Goal: Task Accomplishment & Management: Use online tool/utility

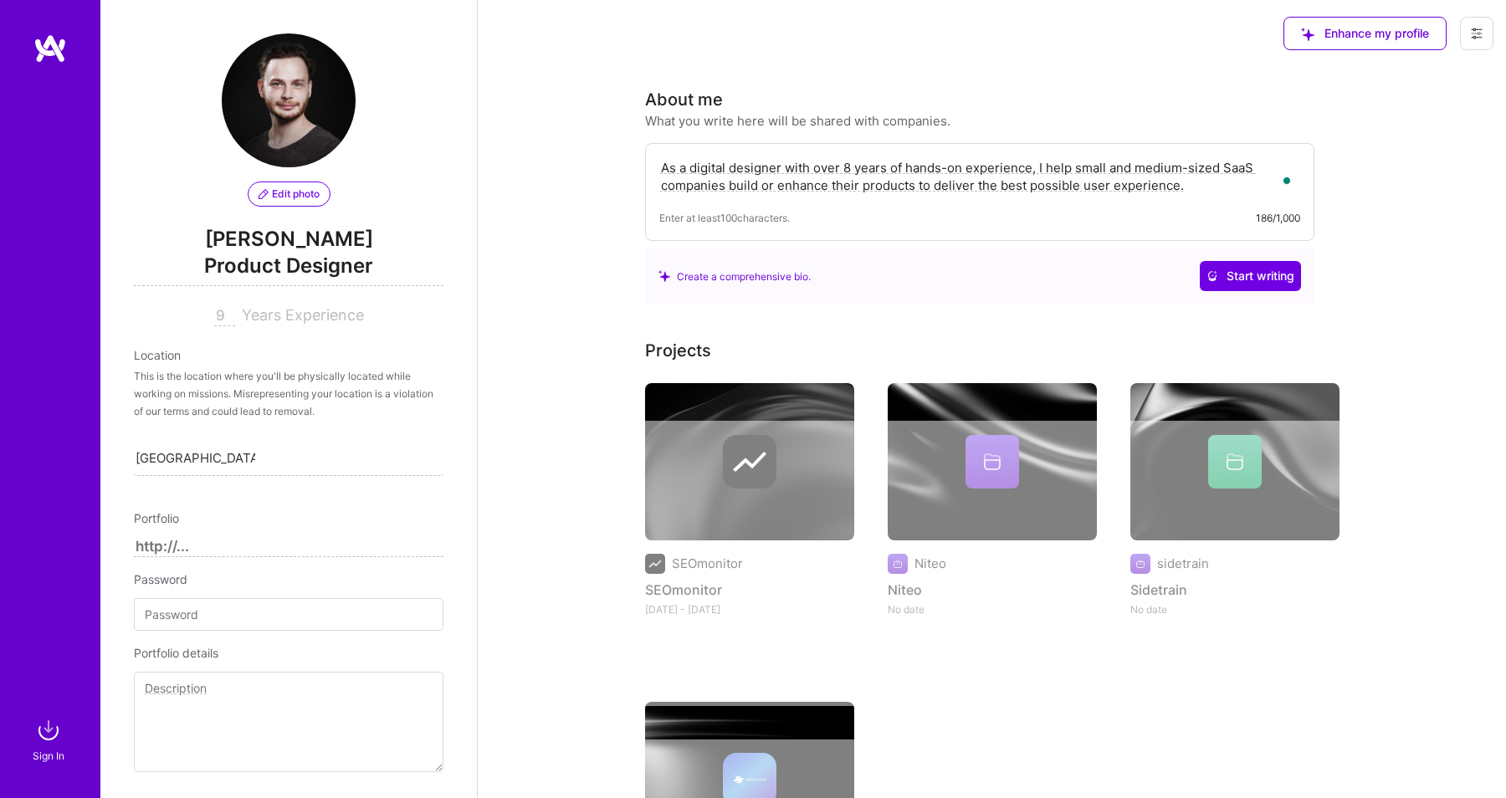
click at [8, 143] on div at bounding box center [50, 373] width 100 height 680
click at [45, 59] on img at bounding box center [49, 48] width 33 height 30
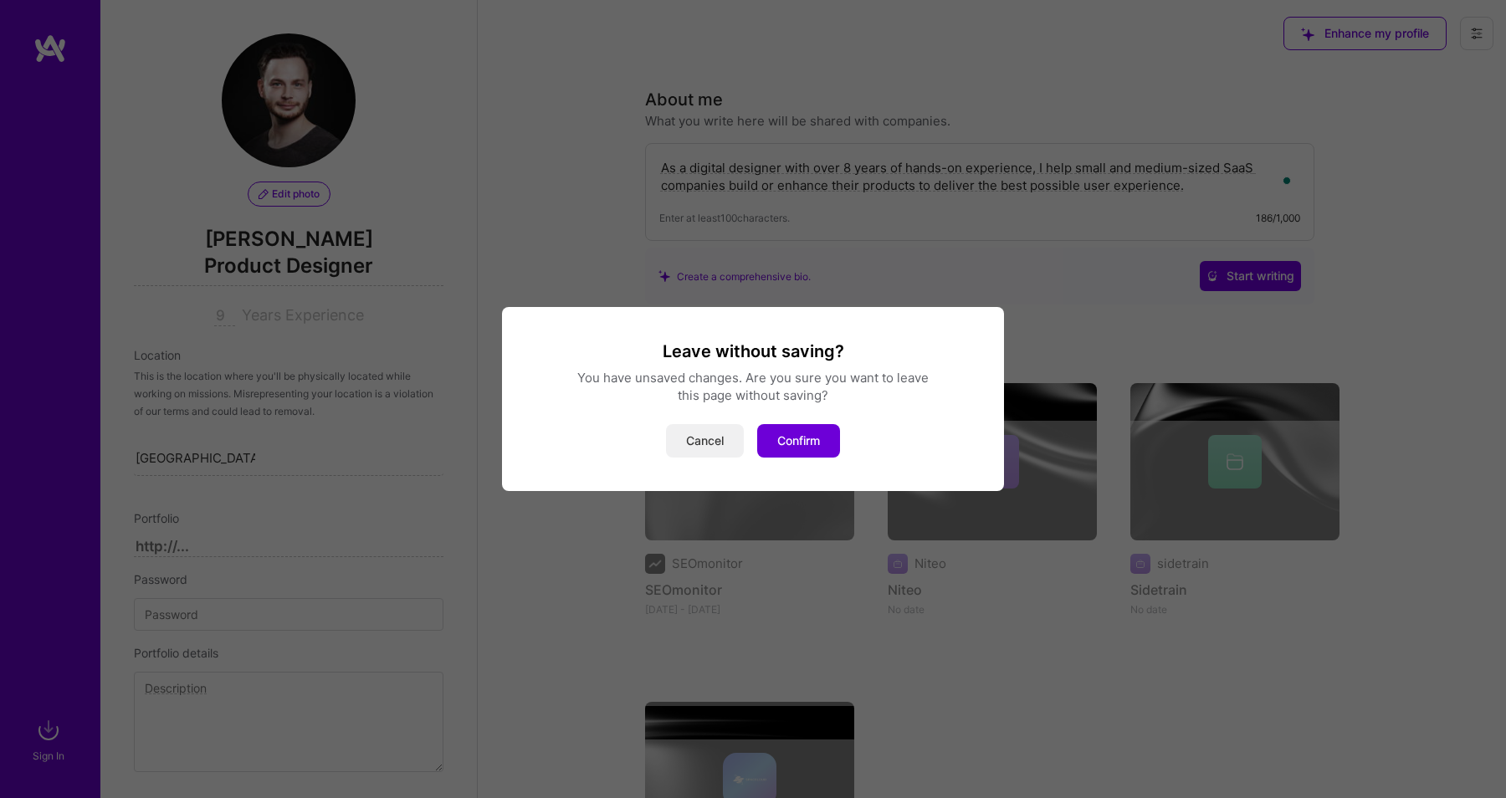
click at [724, 438] on button "Cancel" at bounding box center [705, 440] width 78 height 33
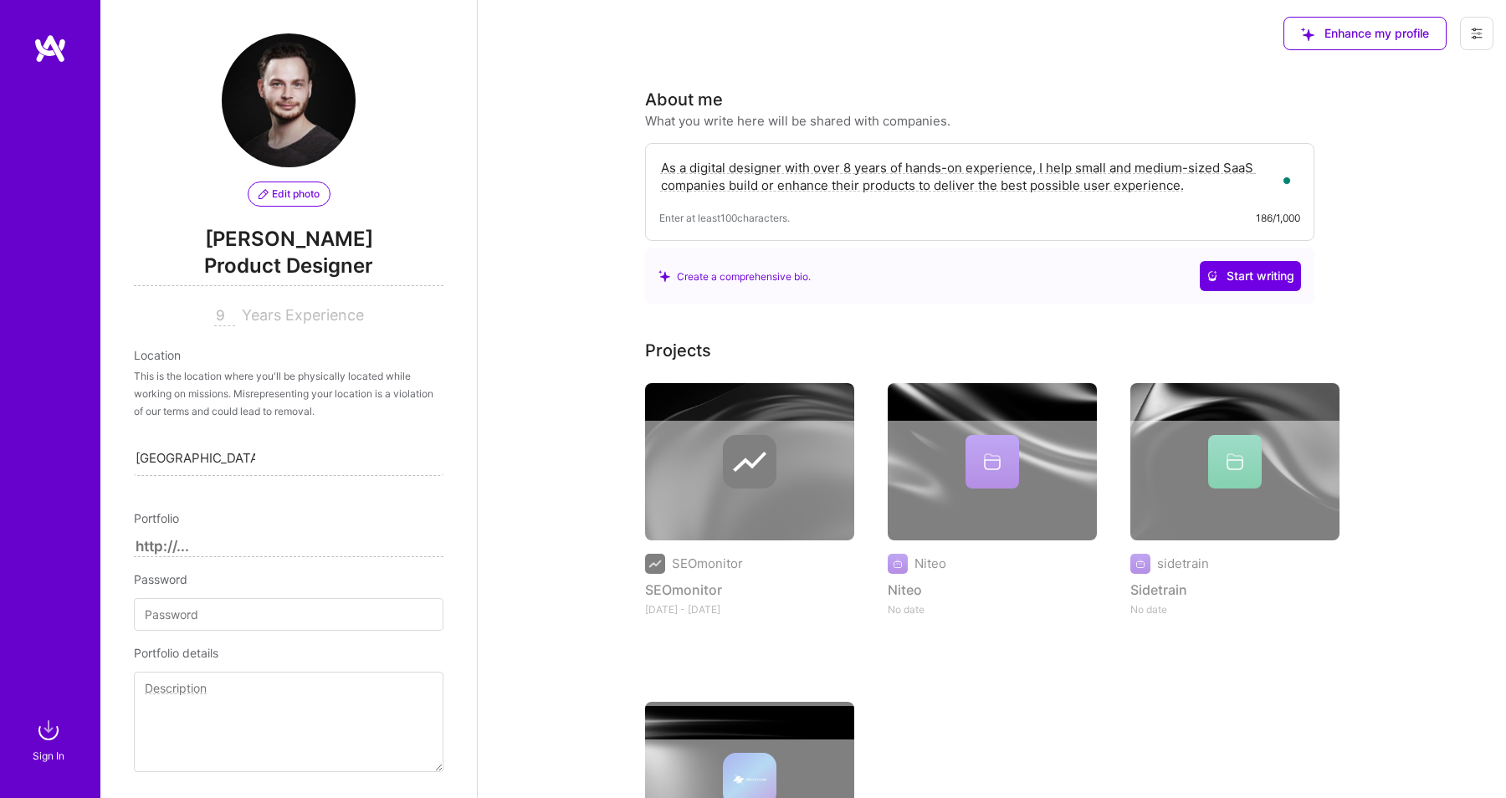
click at [22, 37] on link at bounding box center [50, 48] width 100 height 30
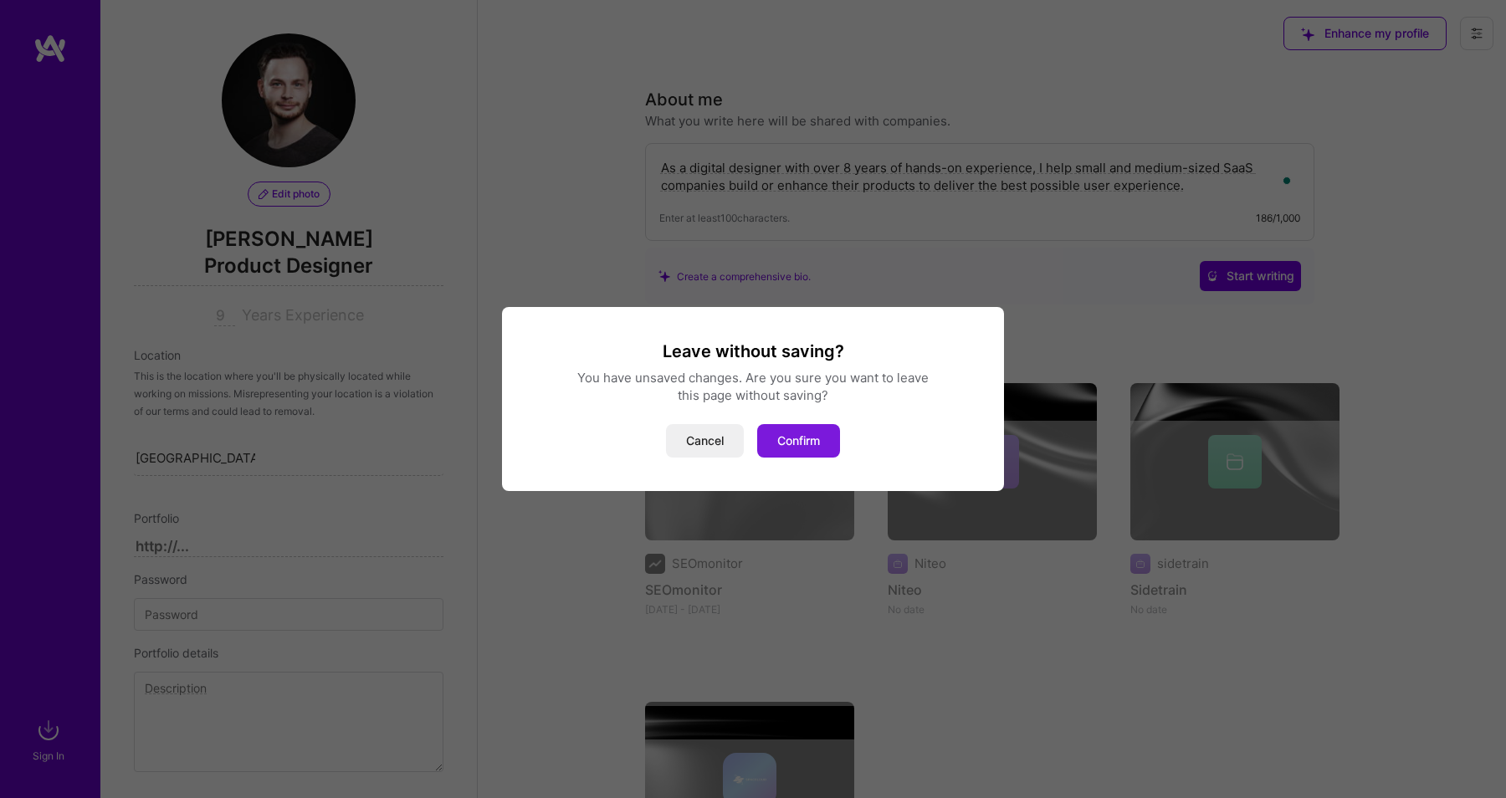
click at [832, 432] on button "Confirm" at bounding box center [798, 440] width 83 height 33
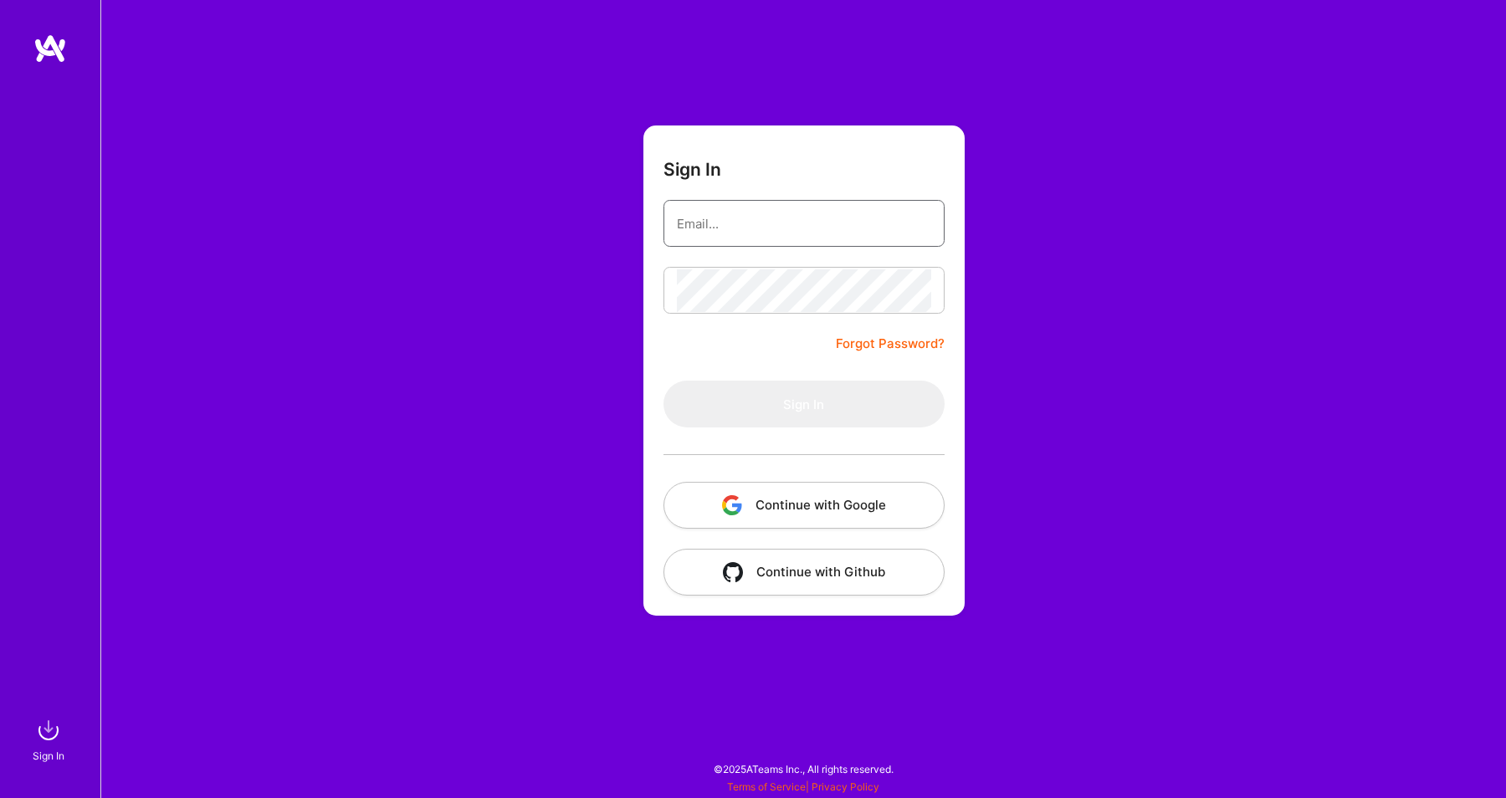
click at [708, 203] on input "email" at bounding box center [804, 223] width 254 height 43
type input "[EMAIL_ADDRESS][DOMAIN_NAME]"
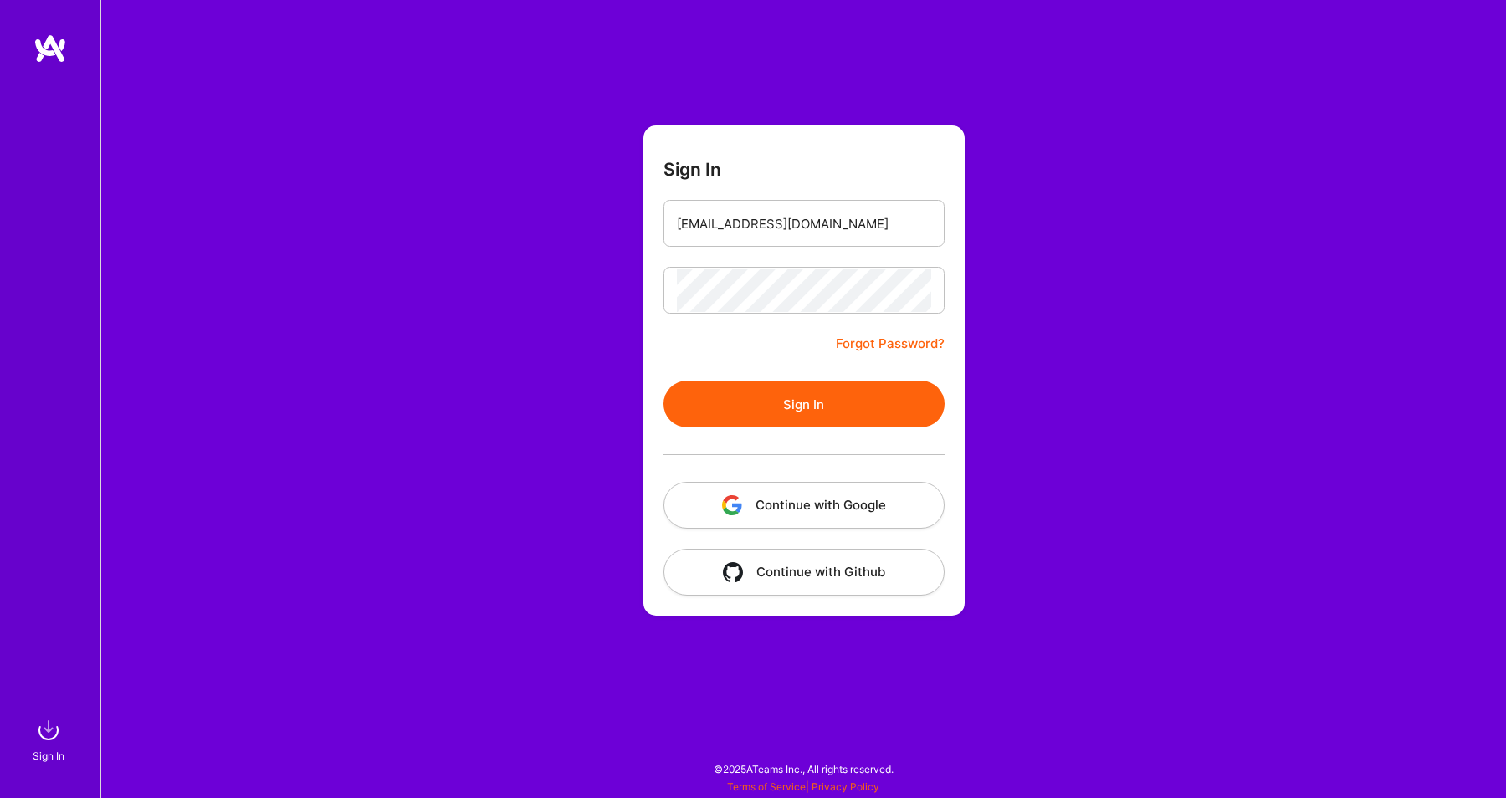
click at [761, 407] on button "Sign In" at bounding box center [804, 404] width 281 height 47
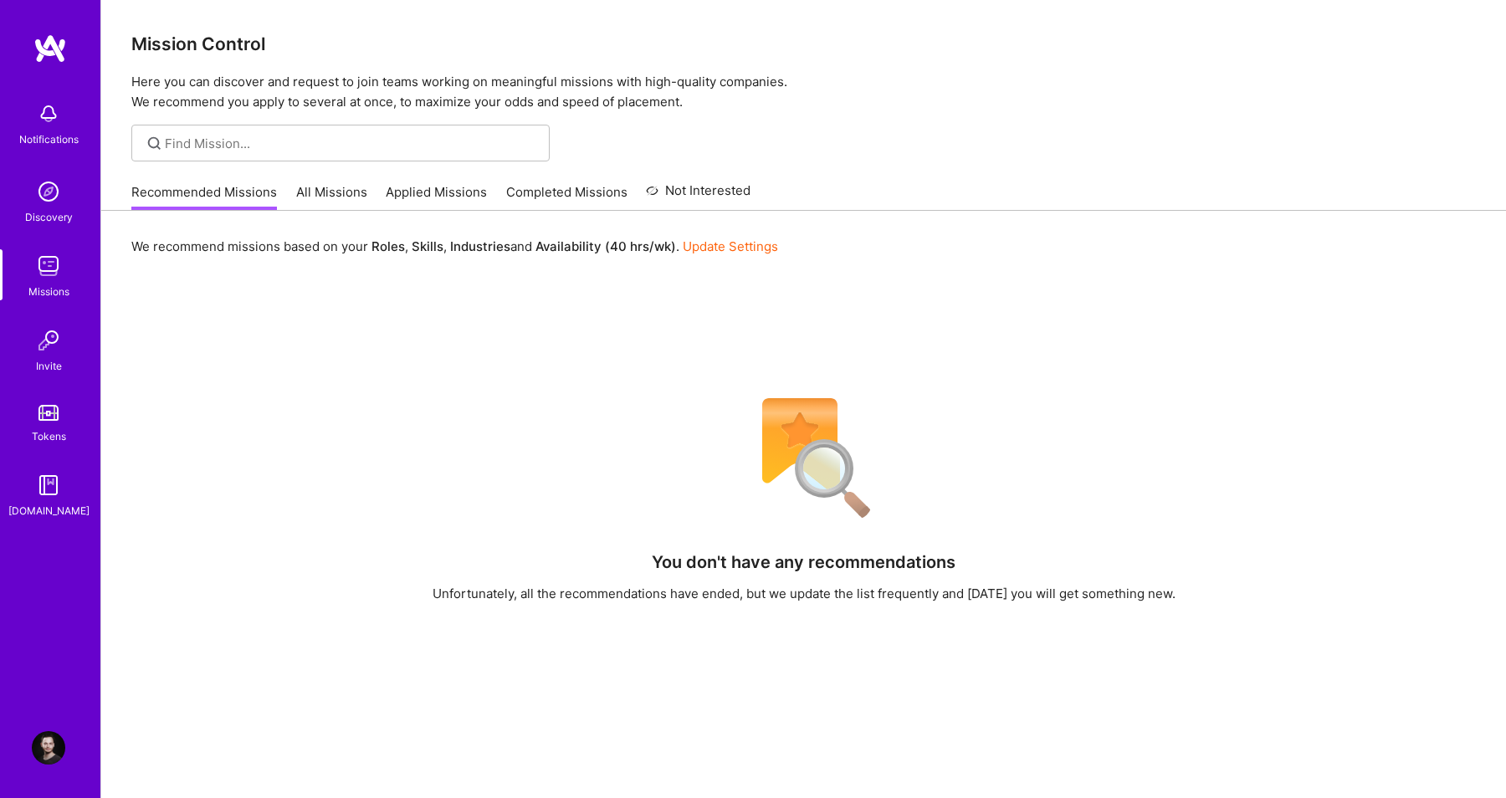
click at [319, 183] on link "All Missions" at bounding box center [331, 197] width 71 height 28
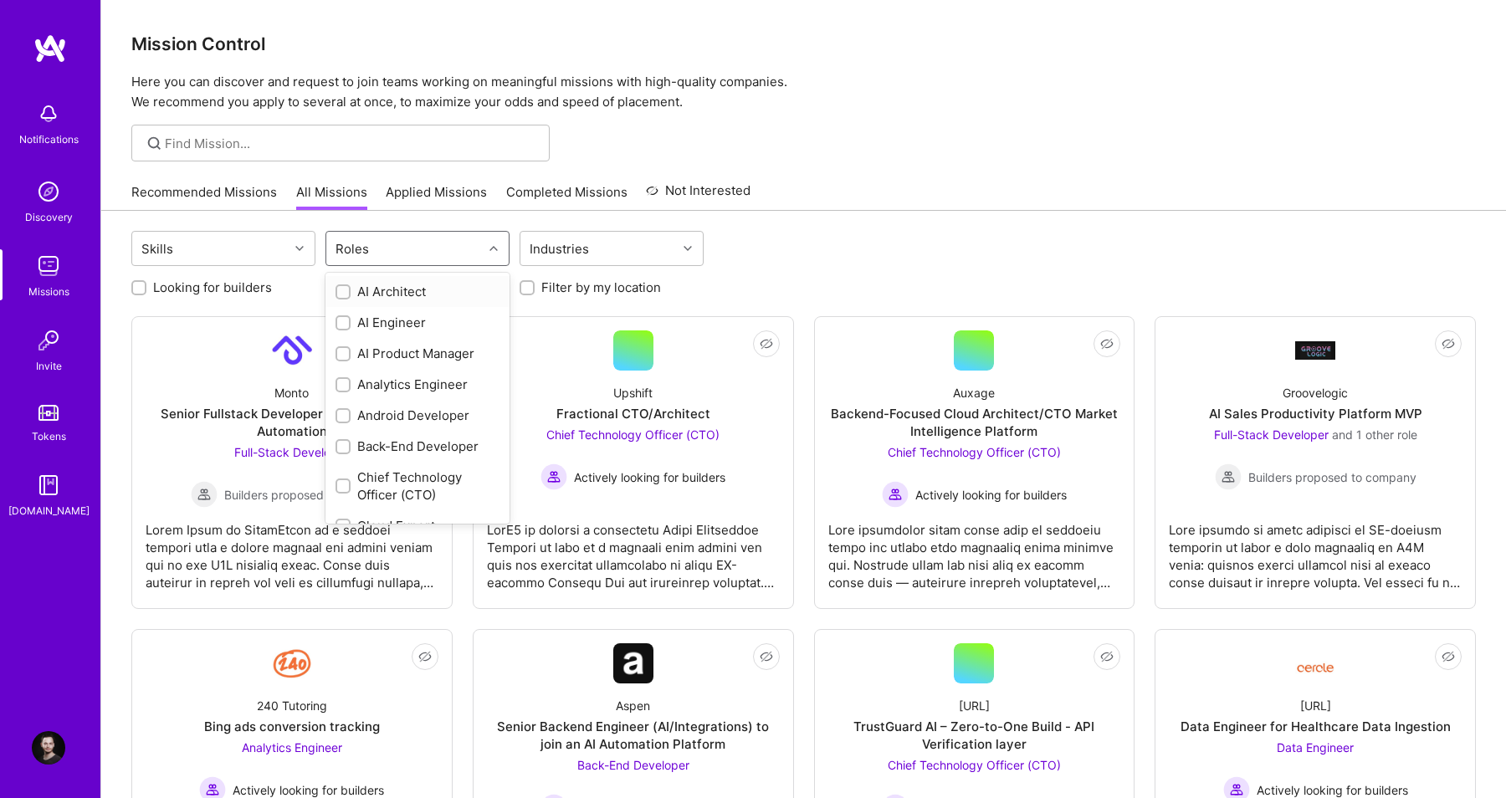
click at [459, 256] on div "Roles" at bounding box center [404, 248] width 156 height 33
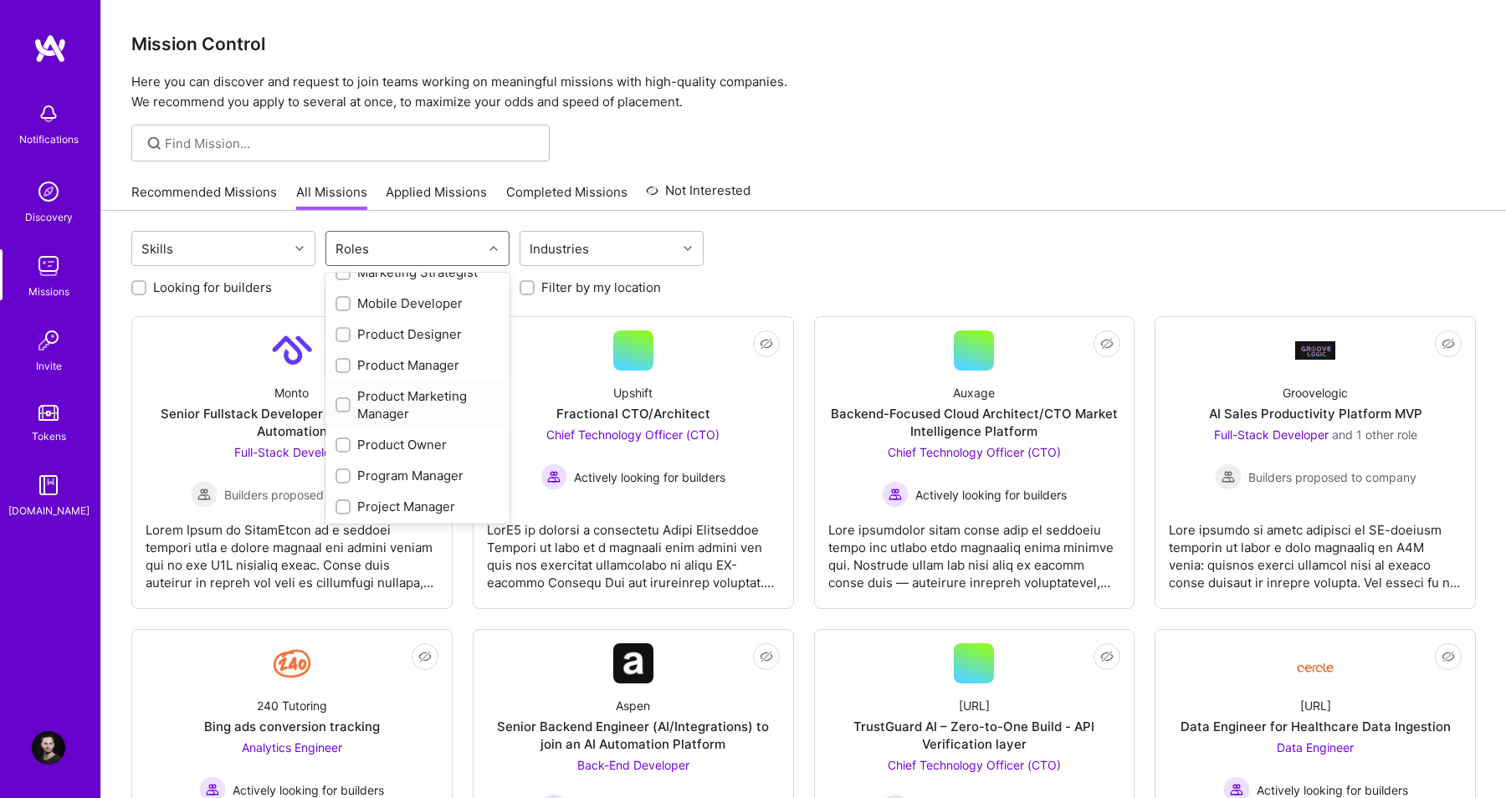
scroll to position [637, 0]
click at [417, 336] on div "Product Designer" at bounding box center [418, 340] width 164 height 18
checkbox input "true"
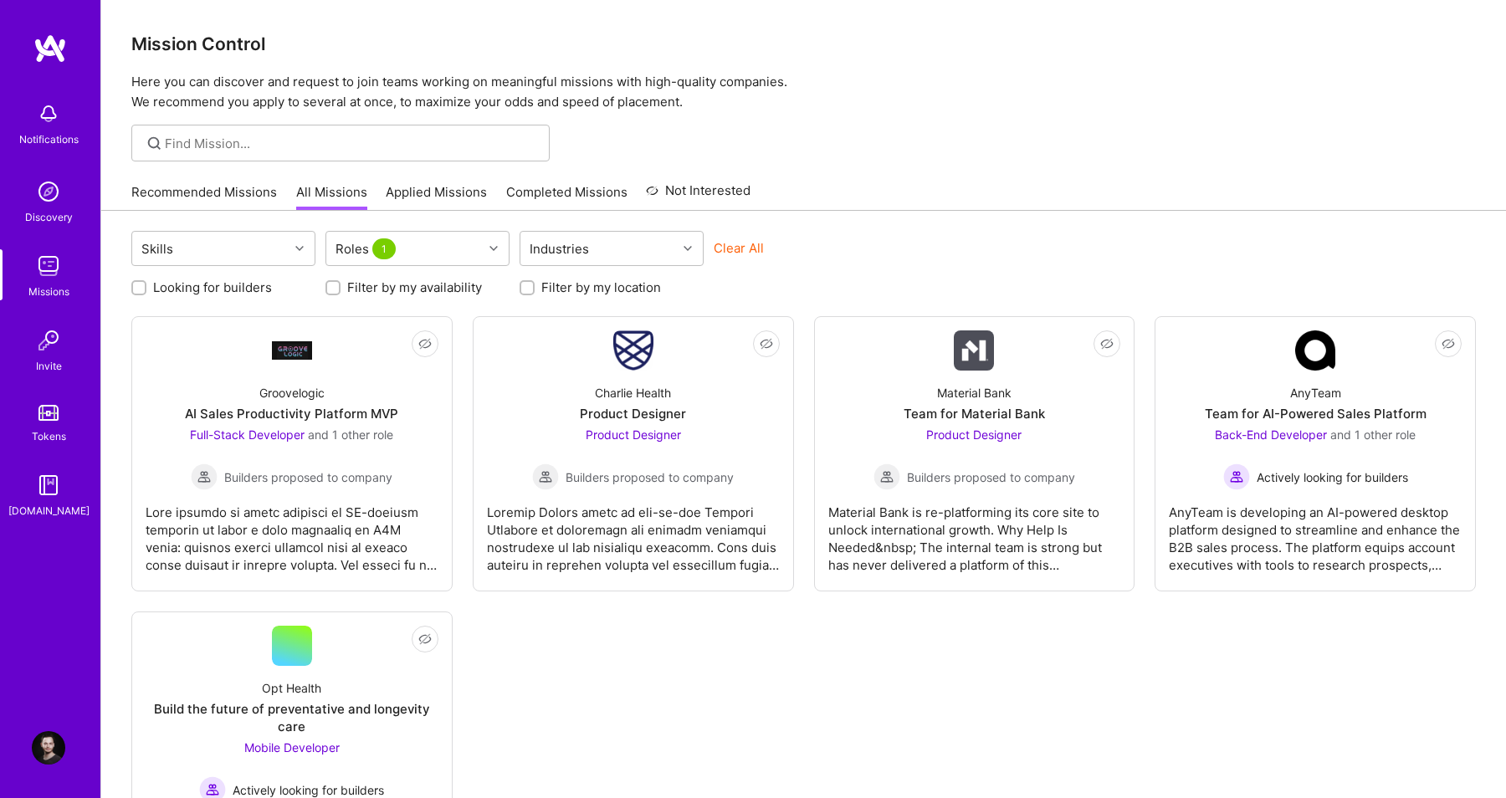
click at [865, 180] on div "Recommended Missions All Missions Applied Missions Completed Missions Not Inter…" at bounding box center [803, 192] width 1345 height 36
click at [670, 510] on div at bounding box center [633, 532] width 293 height 84
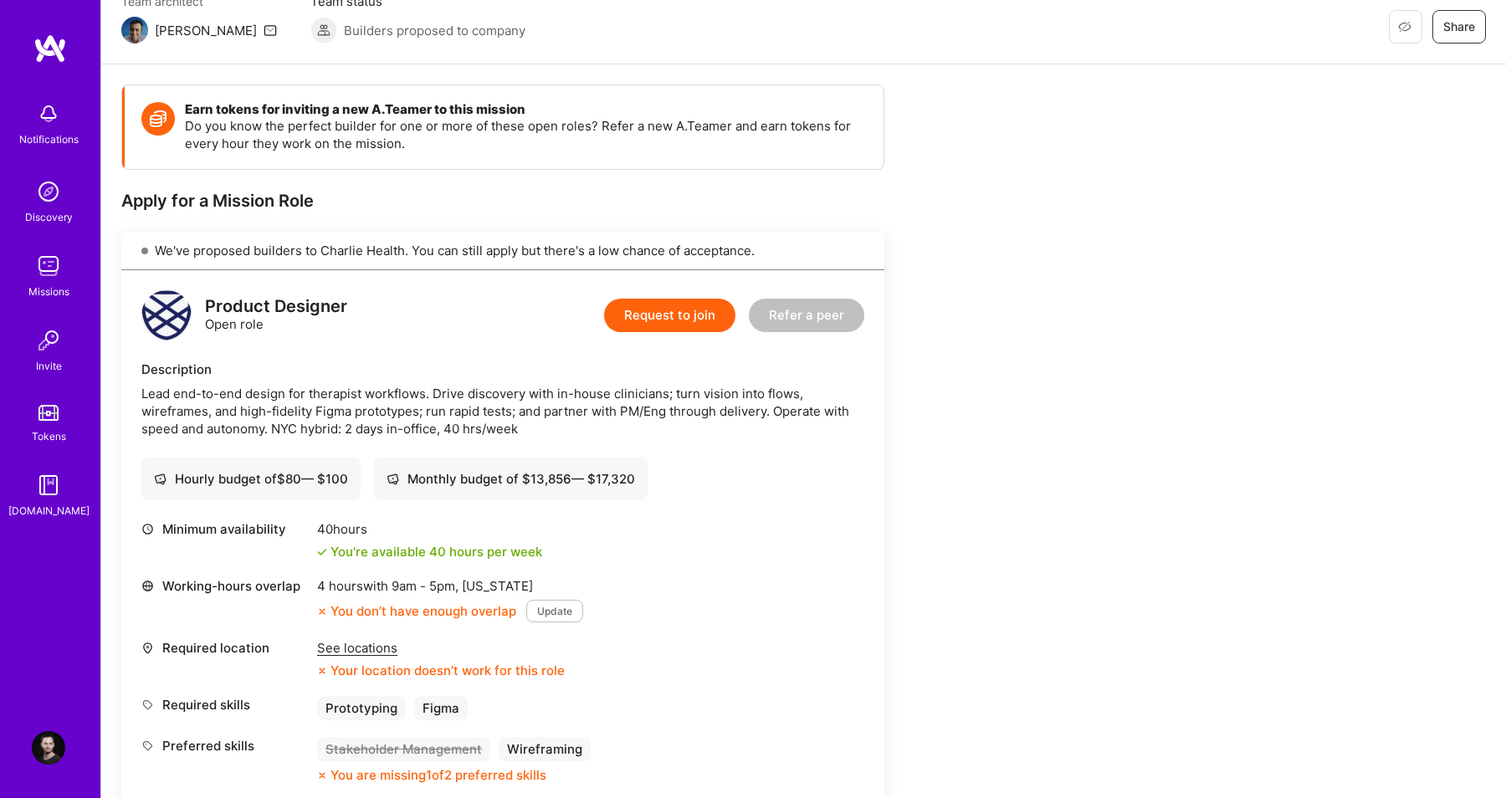
scroll to position [120, 0]
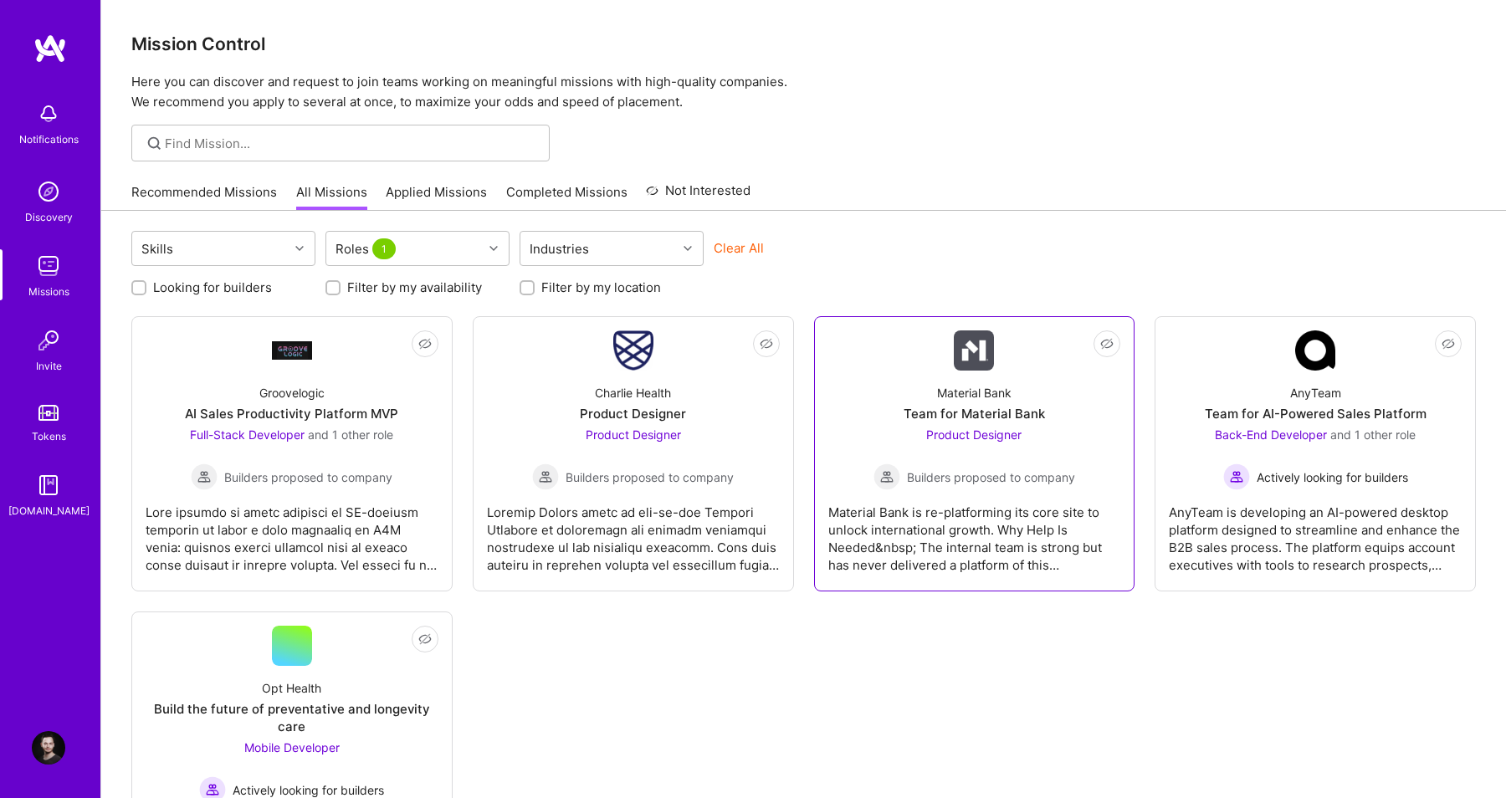
click at [1041, 448] on div "Product Designer Builders proposed to company" at bounding box center [975, 458] width 202 height 64
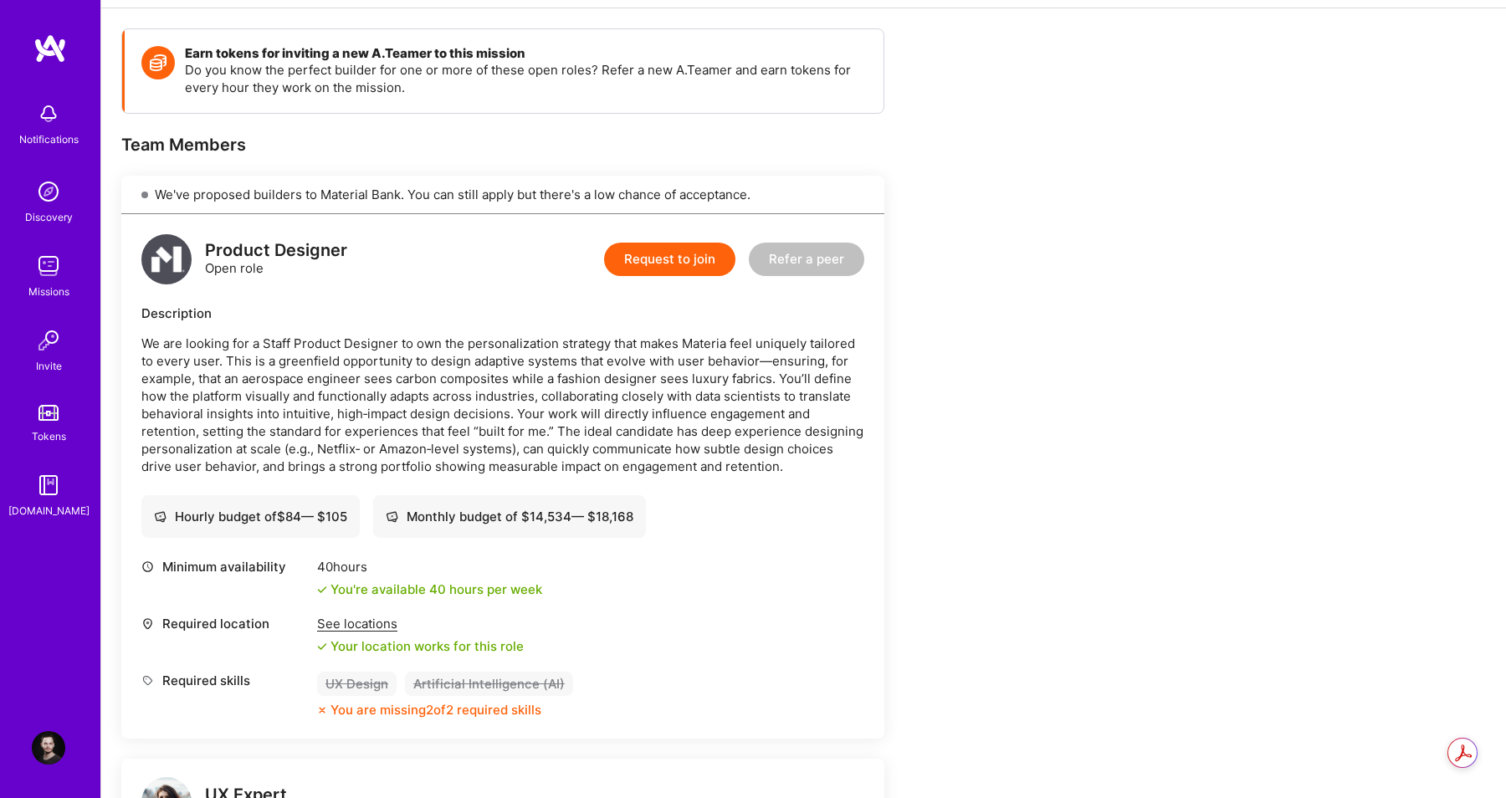
scroll to position [223, 0]
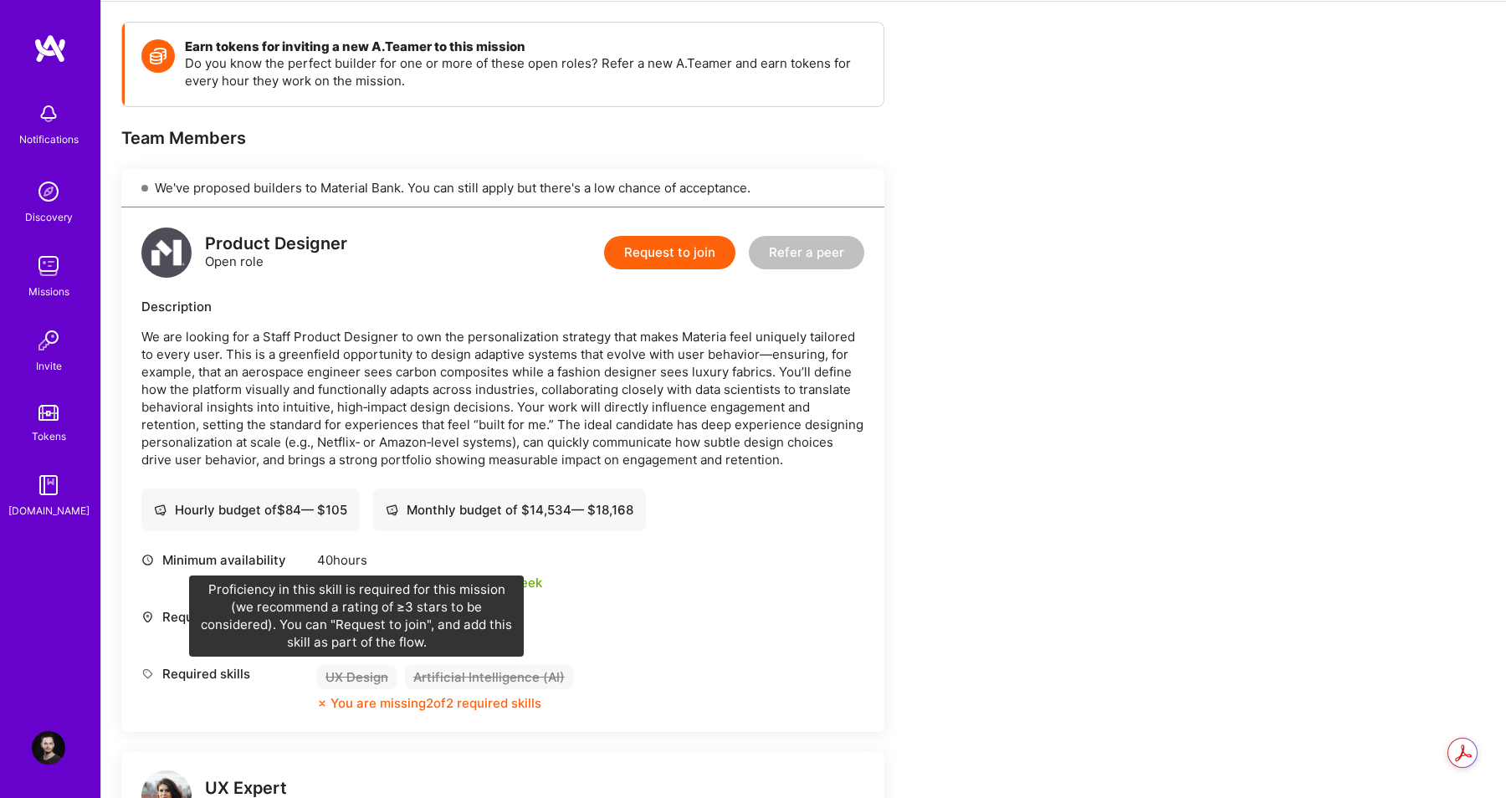
click at [361, 679] on div "UX Design" at bounding box center [356, 677] width 79 height 24
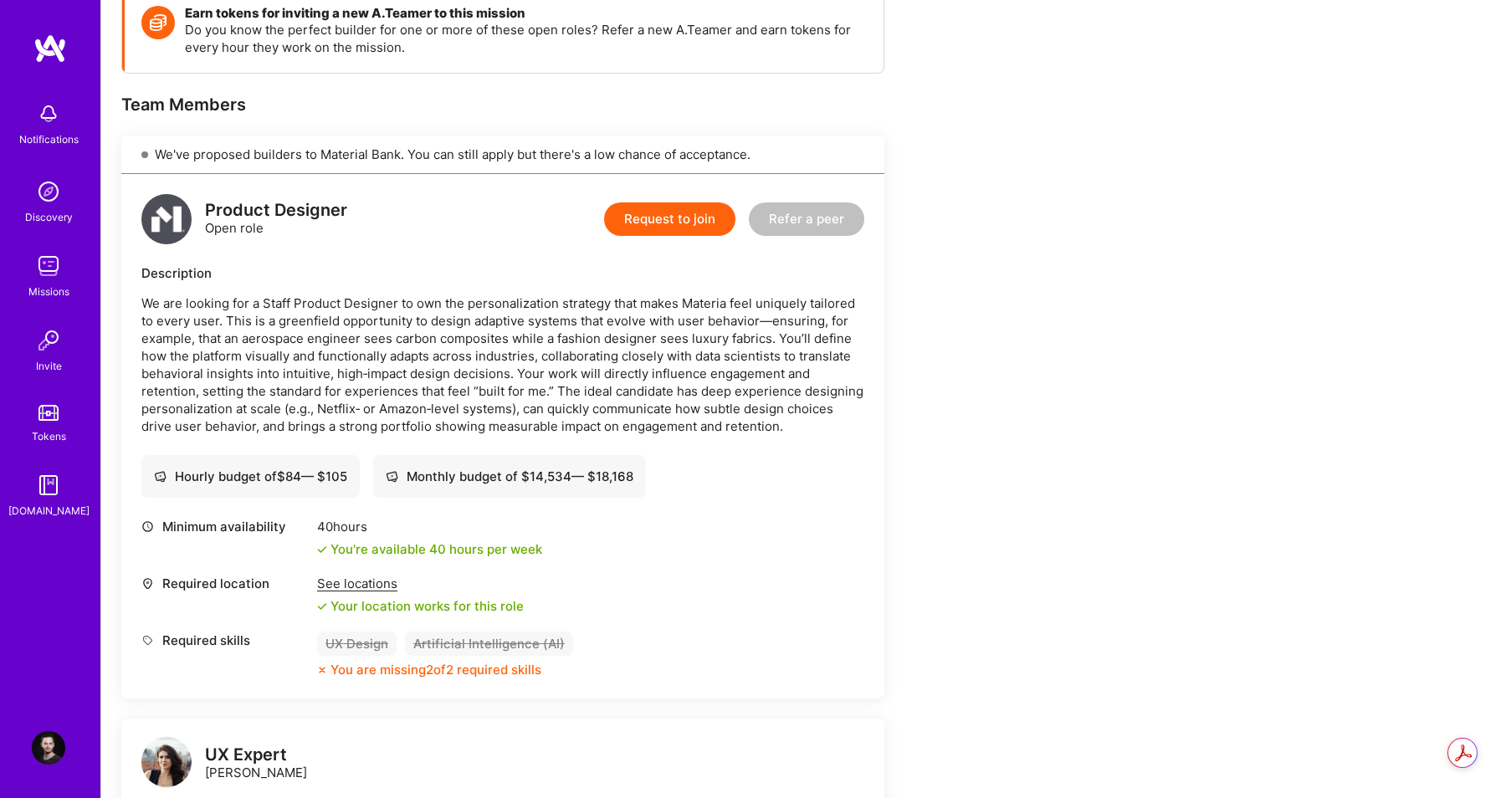
scroll to position [0, 0]
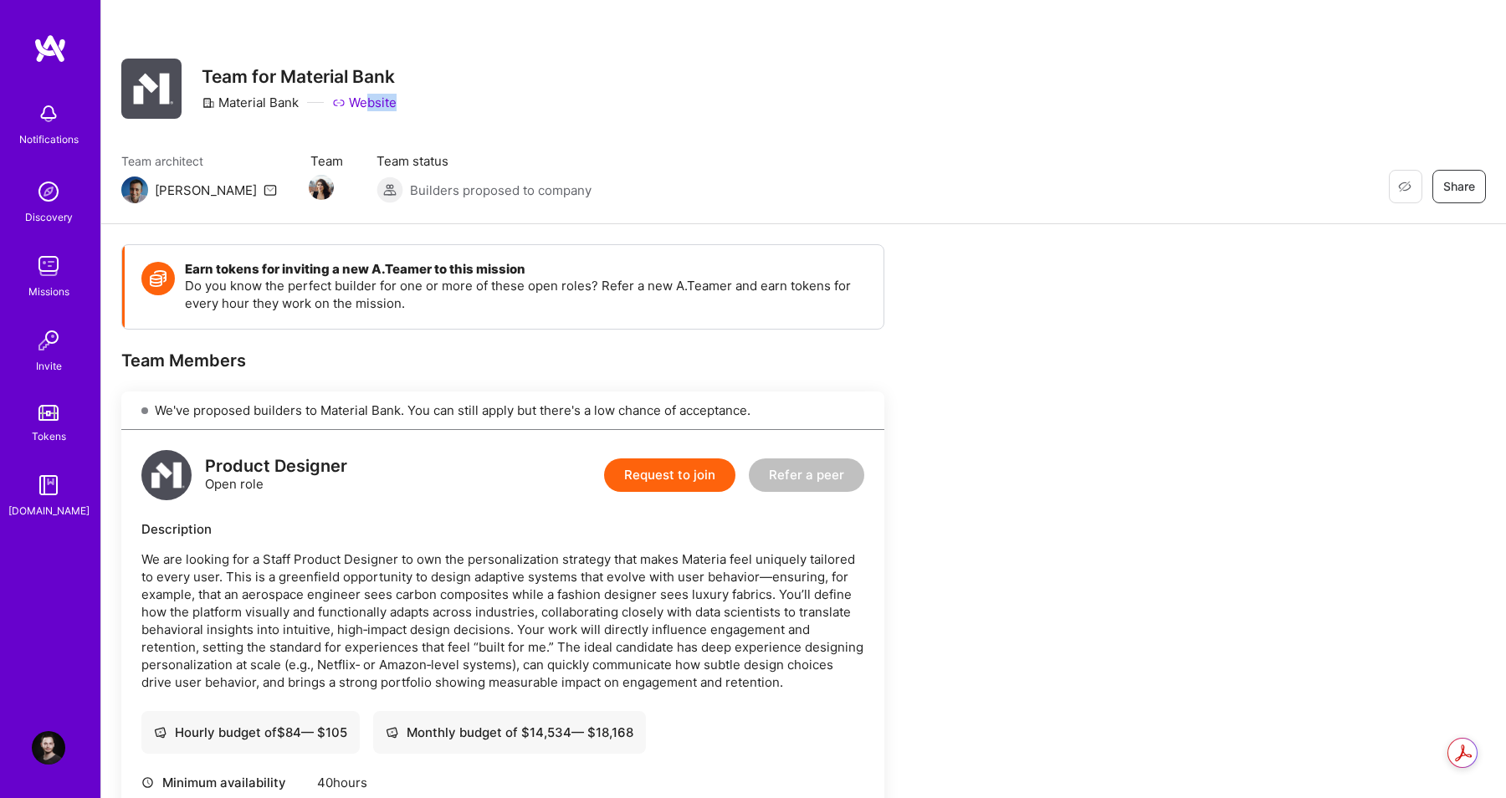
click at [368, 111] on div "Team for Material Bank Material Bank Website" at bounding box center [299, 89] width 195 height 60
click at [374, 109] on link "Website" at bounding box center [364, 103] width 64 height 18
